Goal: Task Accomplishment & Management: Use online tool/utility

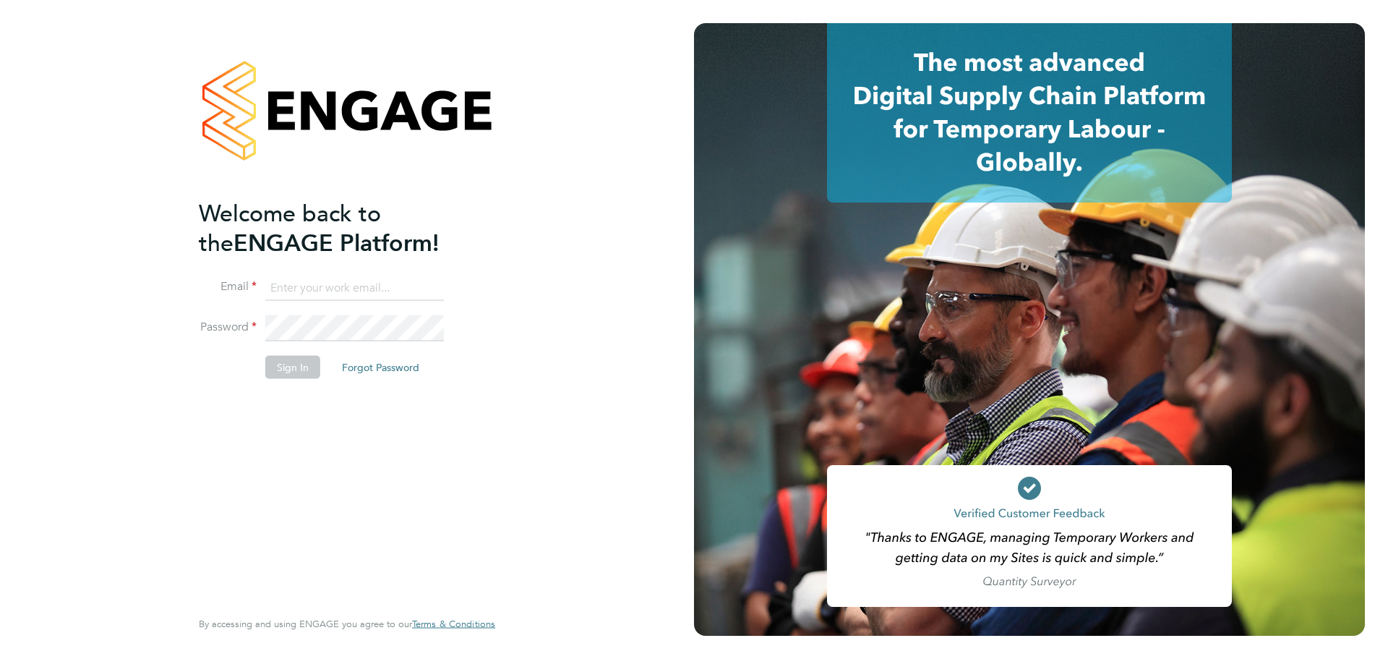
type input "charlotte.lockeridge@randstadcpe.com"
click at [299, 373] on button "Sign In" at bounding box center [292, 367] width 55 height 23
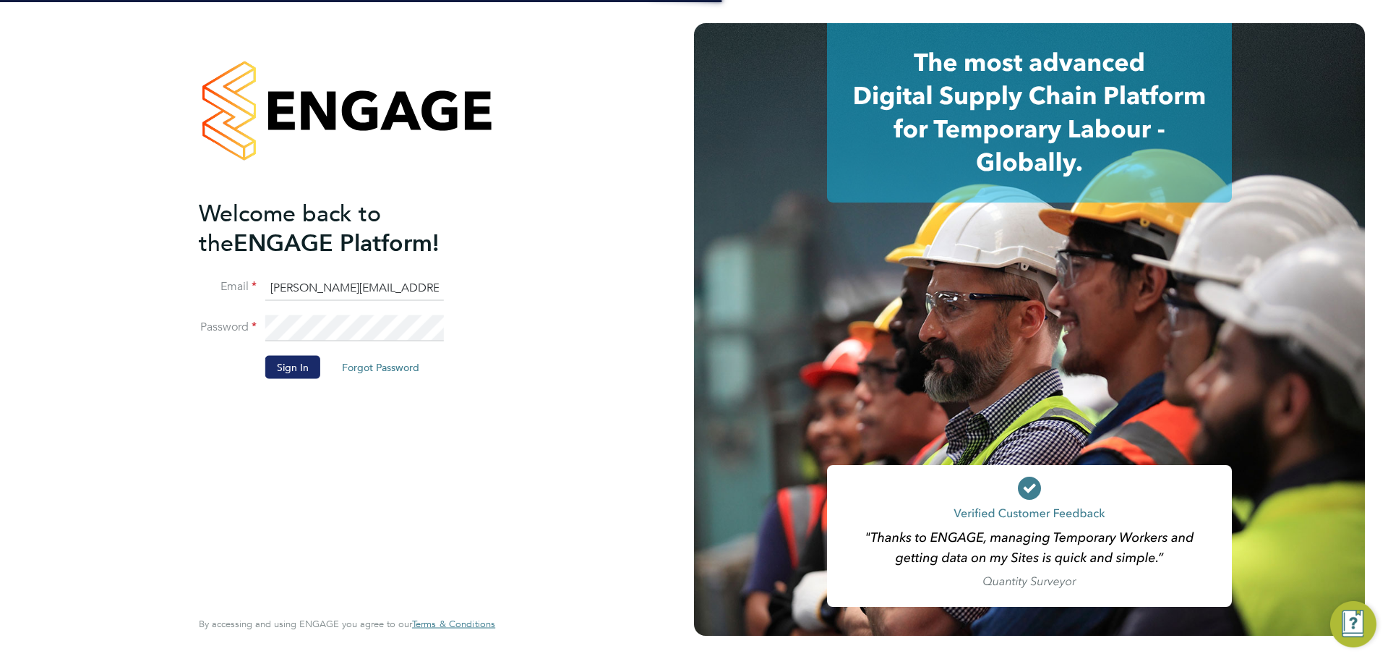
click at [291, 364] on button "Sign In" at bounding box center [292, 367] width 55 height 23
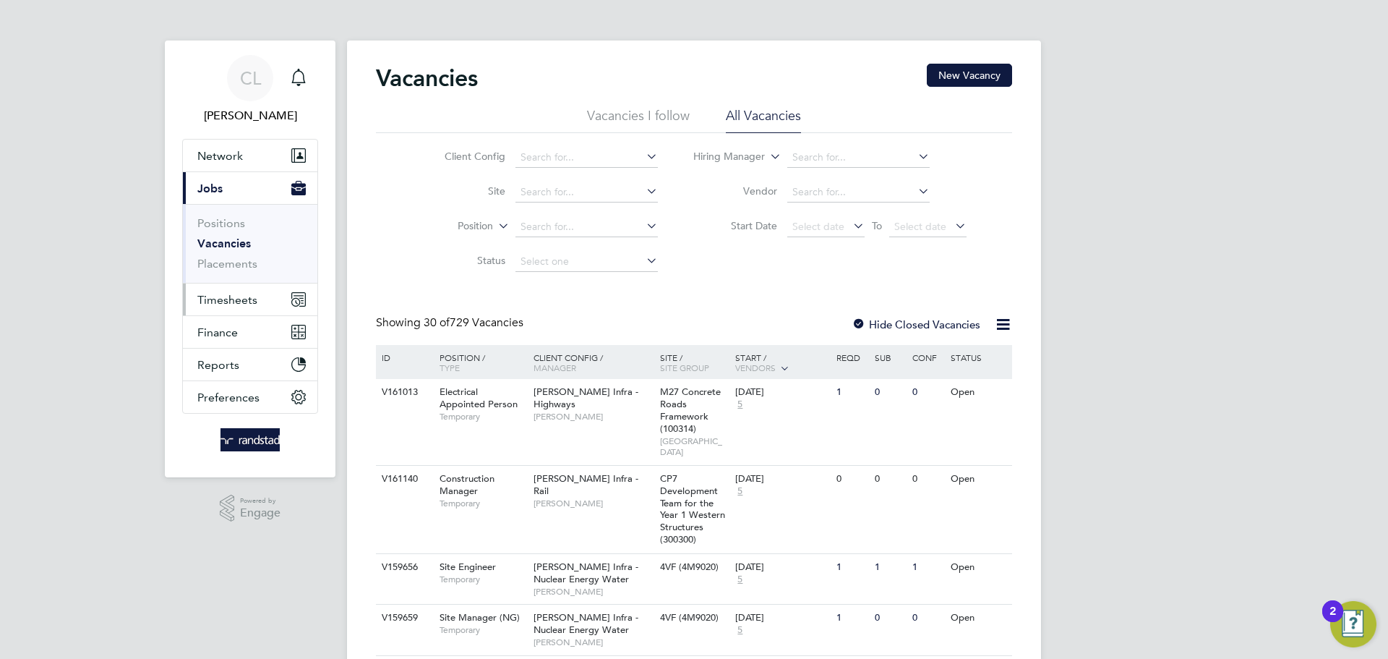
click at [232, 299] on span "Timesheets" at bounding box center [227, 300] width 60 height 14
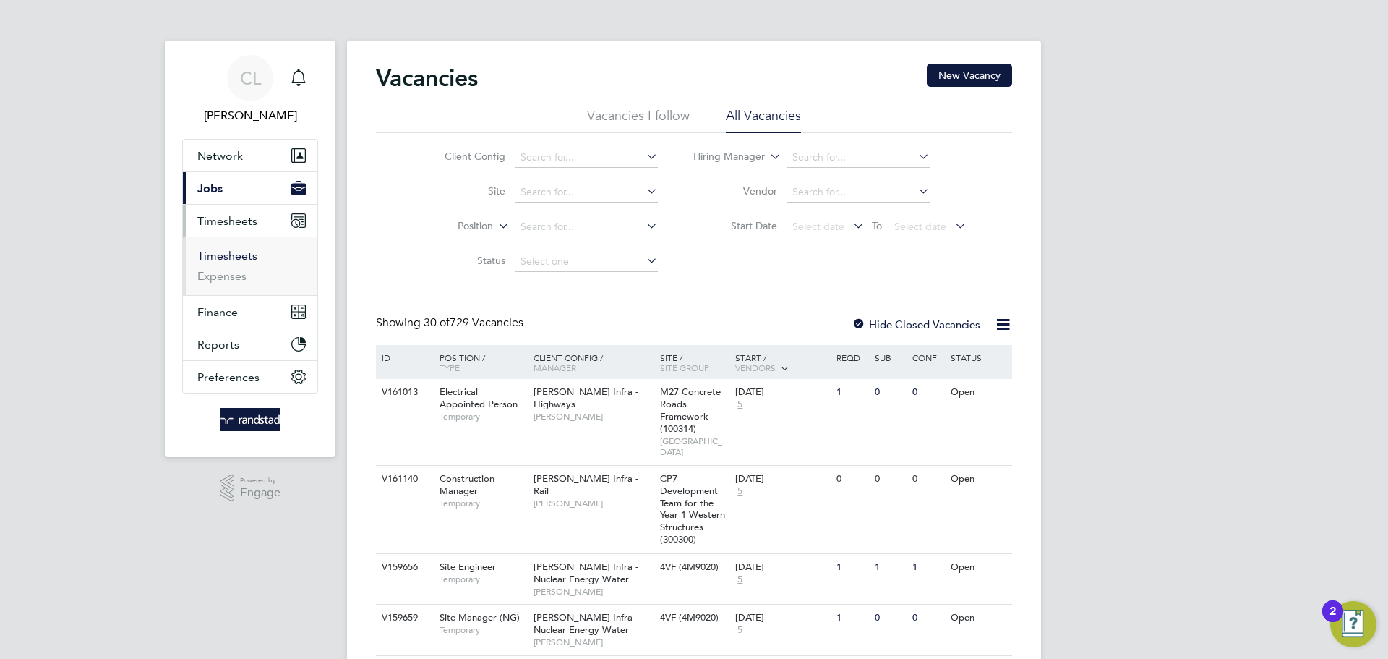
click at [233, 257] on link "Timesheets" at bounding box center [227, 256] width 60 height 14
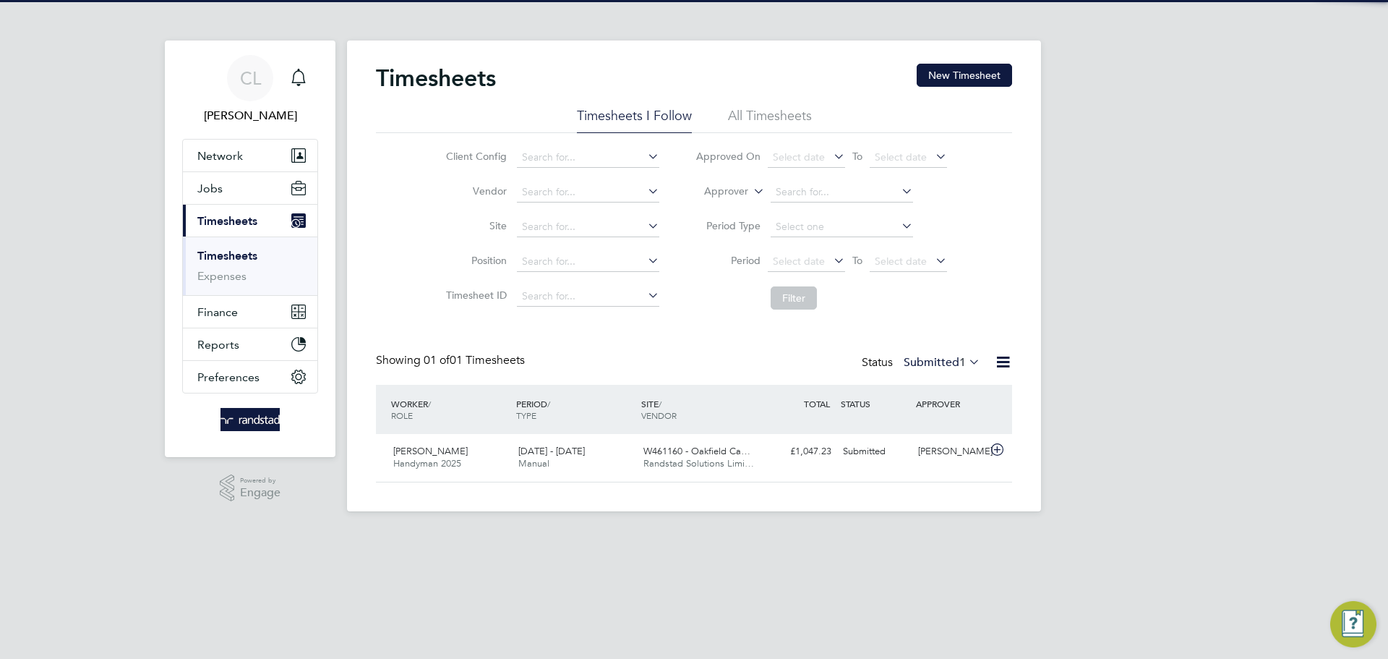
scroll to position [37, 126]
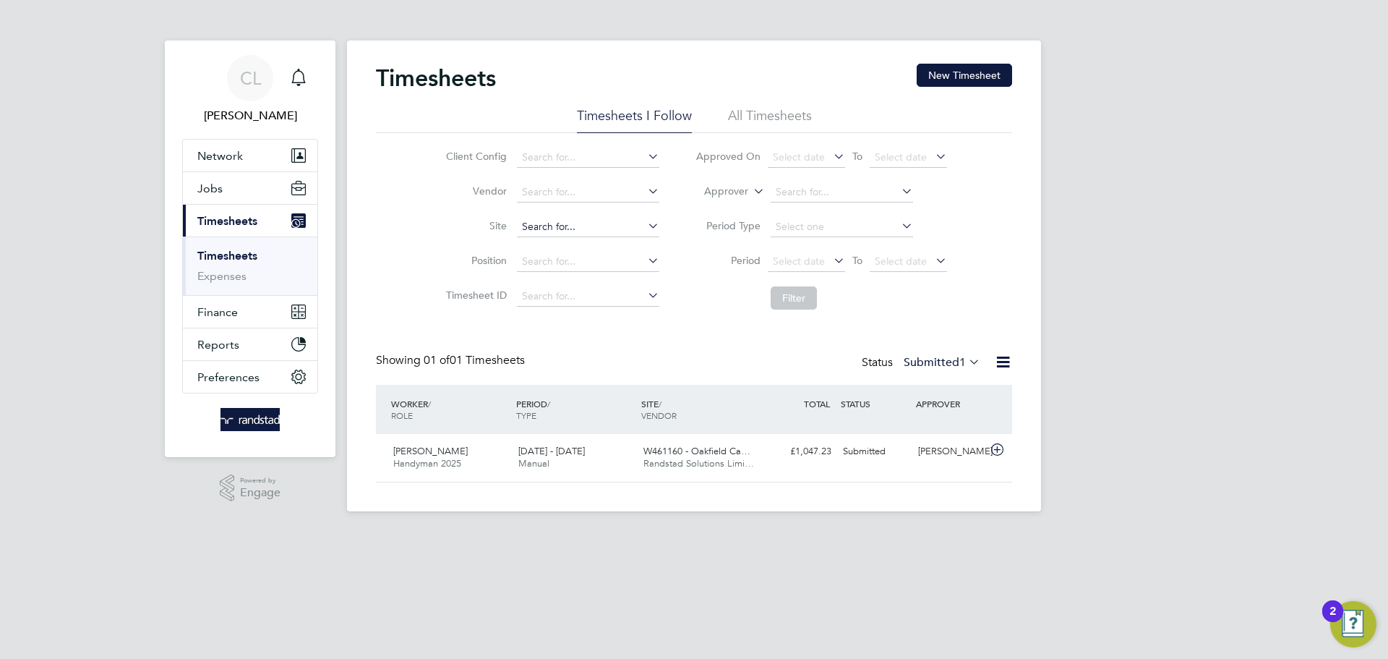
click at [552, 229] on input at bounding box center [588, 227] width 142 height 20
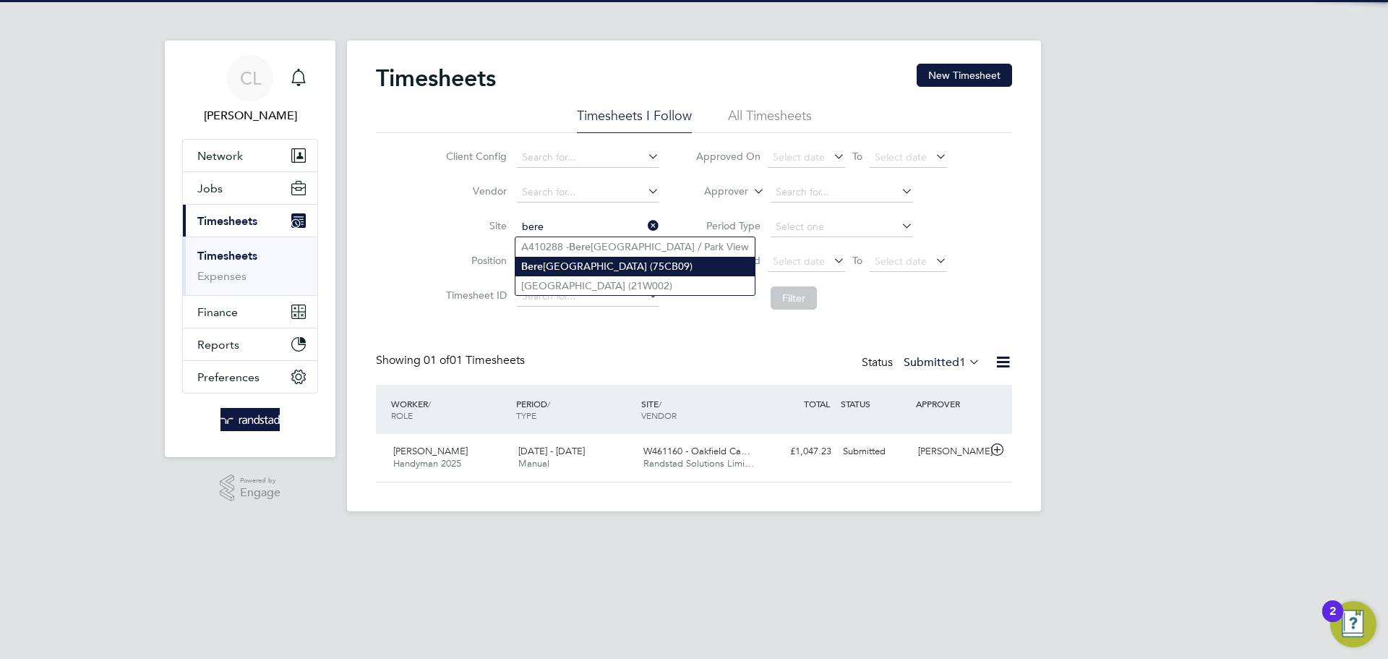
click at [604, 269] on li "[GEOGRAPHIC_DATA] (75CB09)" at bounding box center [634, 267] width 239 height 20
type input "[GEOGRAPHIC_DATA] (75CB09)"
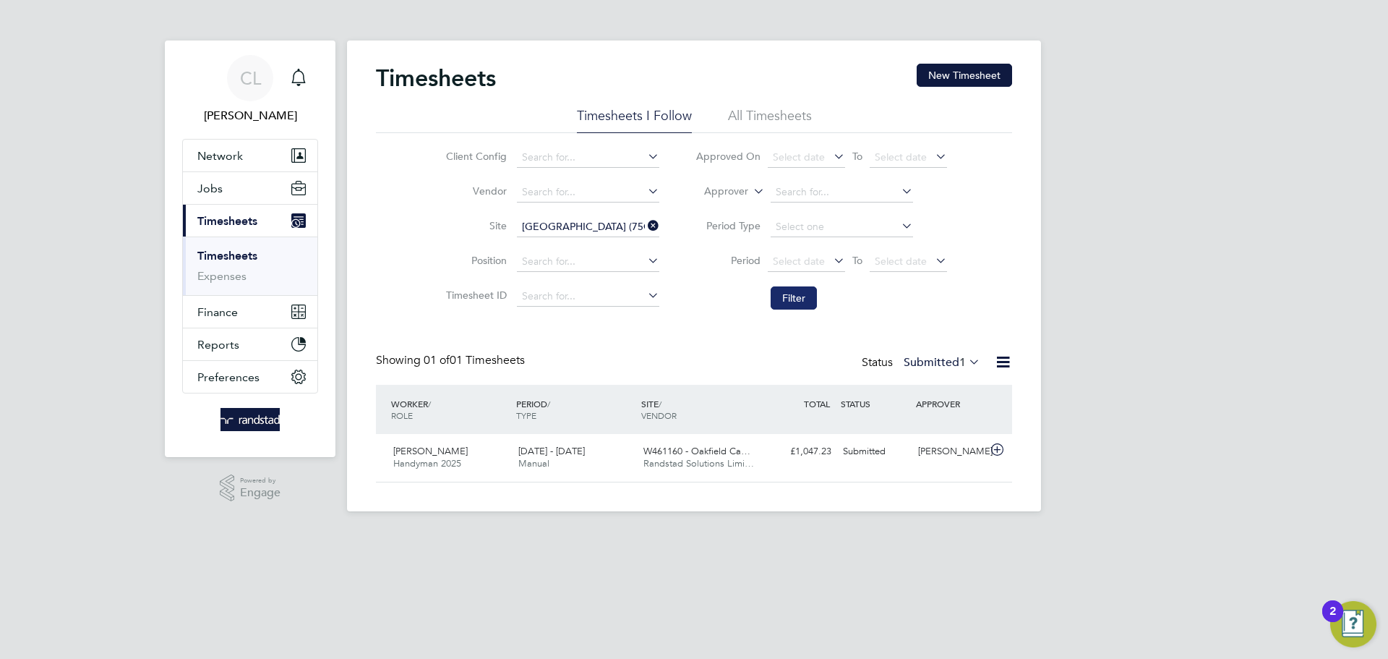
click at [793, 295] on button "Filter" at bounding box center [794, 297] width 46 height 23
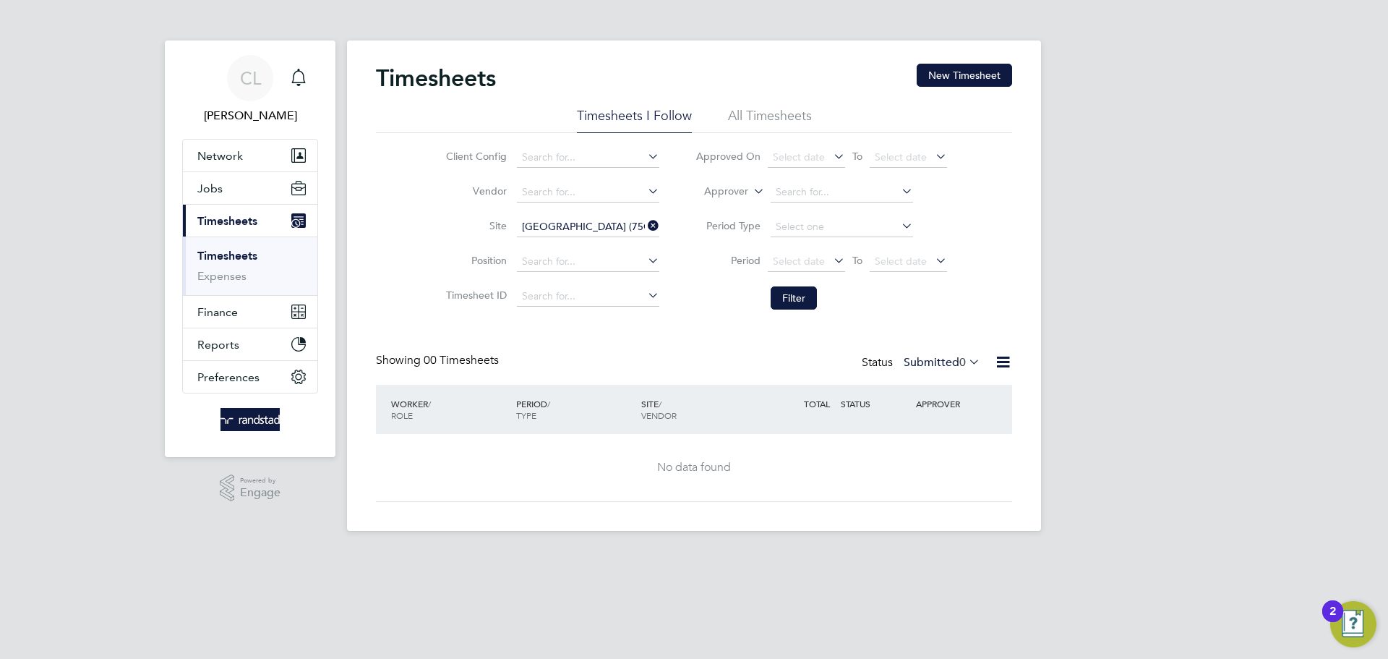
click at [966, 361] on icon at bounding box center [966, 361] width 0 height 20
click at [942, 388] on li "All" at bounding box center [940, 387] width 67 height 20
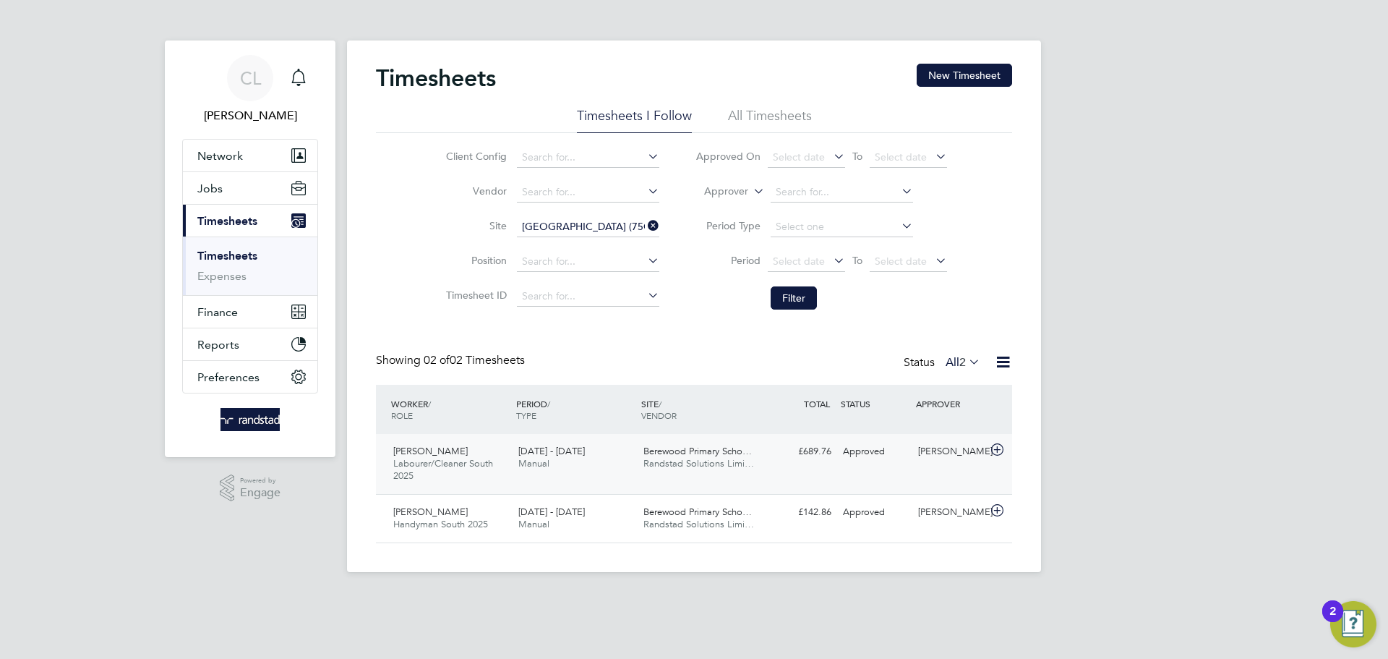
click at [476, 455] on div "[PERSON_NAME] Labourer/Cleaner South 2025 [DATE] - [DATE]" at bounding box center [450, 464] width 125 height 48
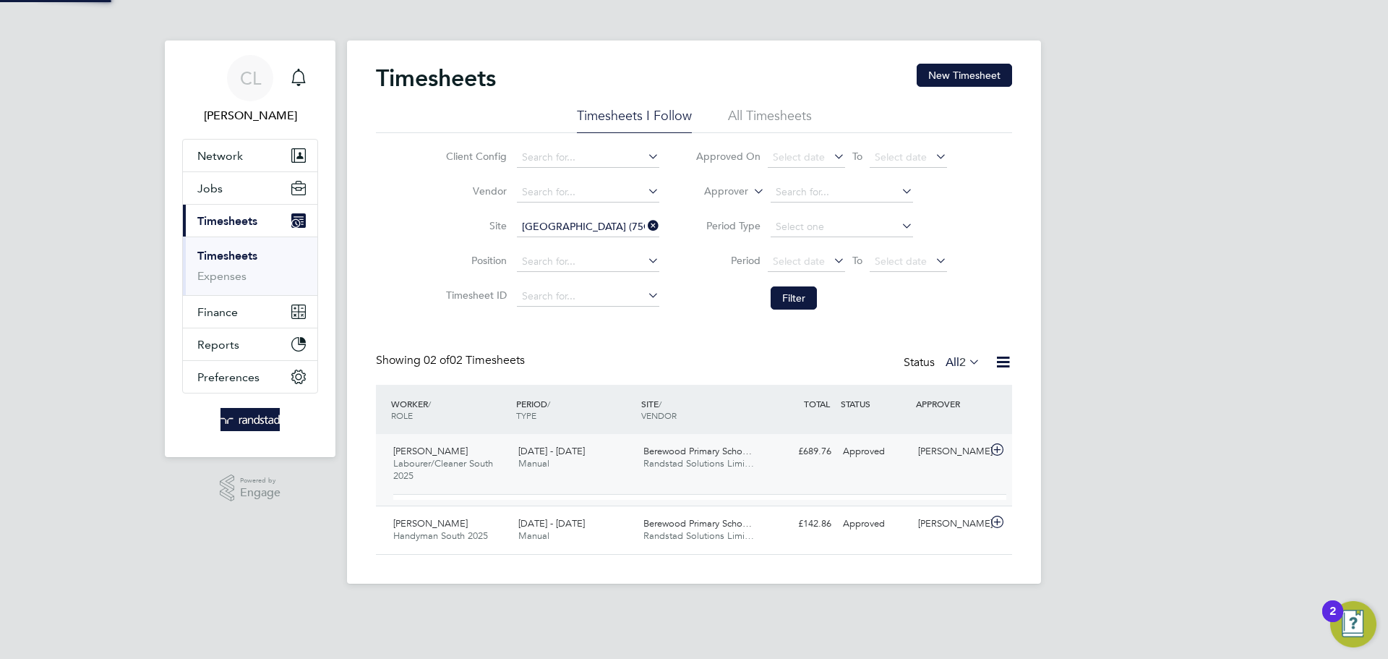
scroll to position [25, 141]
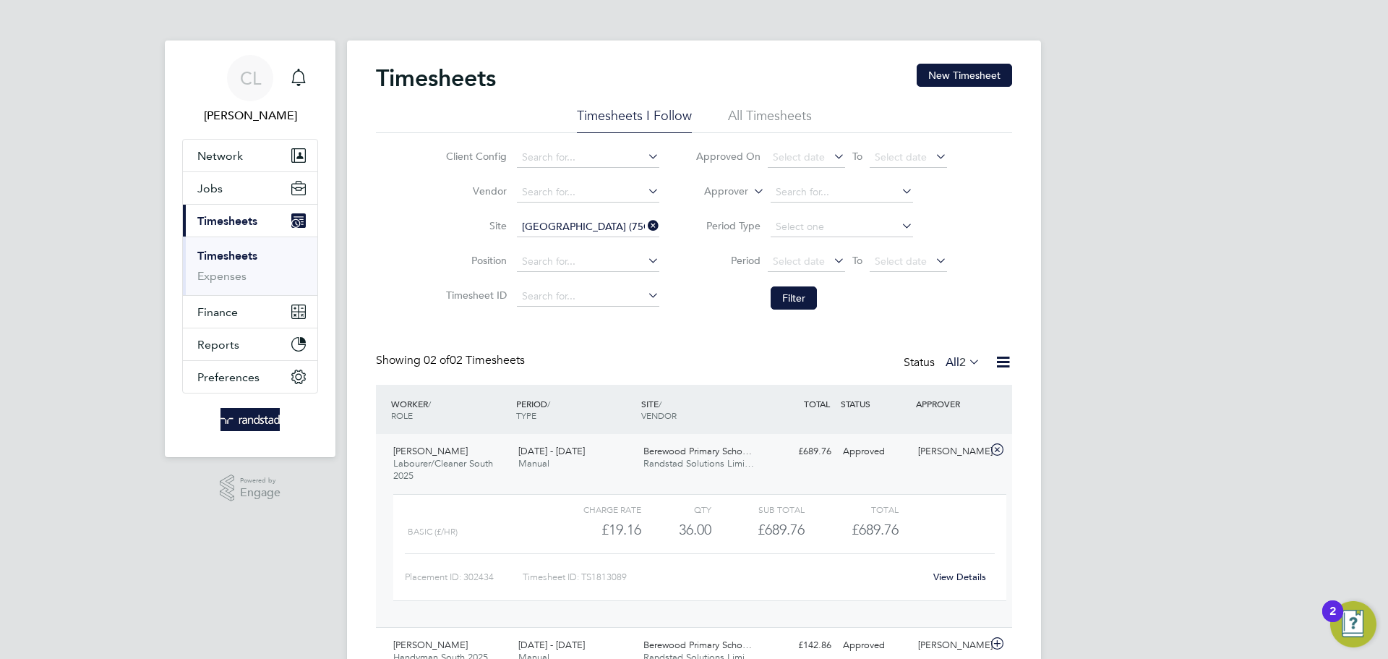
click at [778, 463] on div "[PERSON_NAME] Labourer/Cleaner South 2025 [DATE] - [DATE] [DATE] - [DATE] Manua…" at bounding box center [694, 530] width 636 height 193
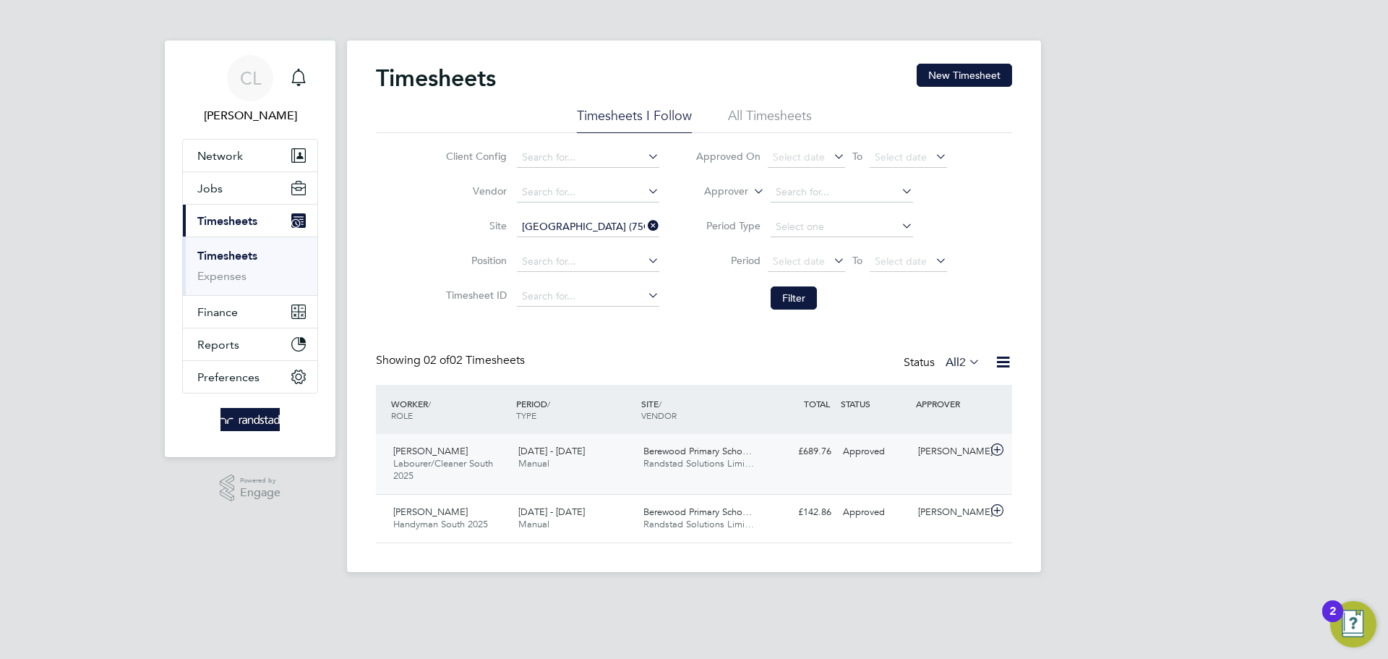
click at [931, 454] on div "[PERSON_NAME]" at bounding box center [949, 452] width 75 height 24
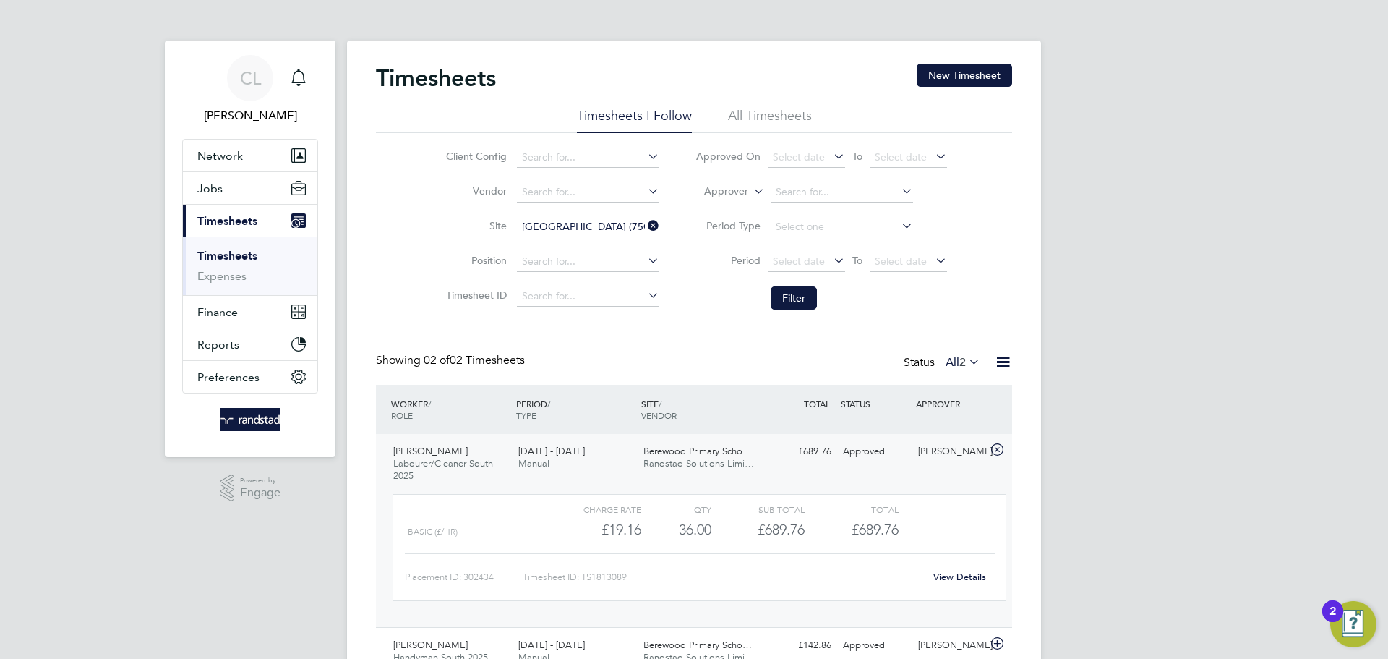
click at [930, 453] on div "[PERSON_NAME]" at bounding box center [949, 452] width 75 height 24
